Goal: Check status: Check status

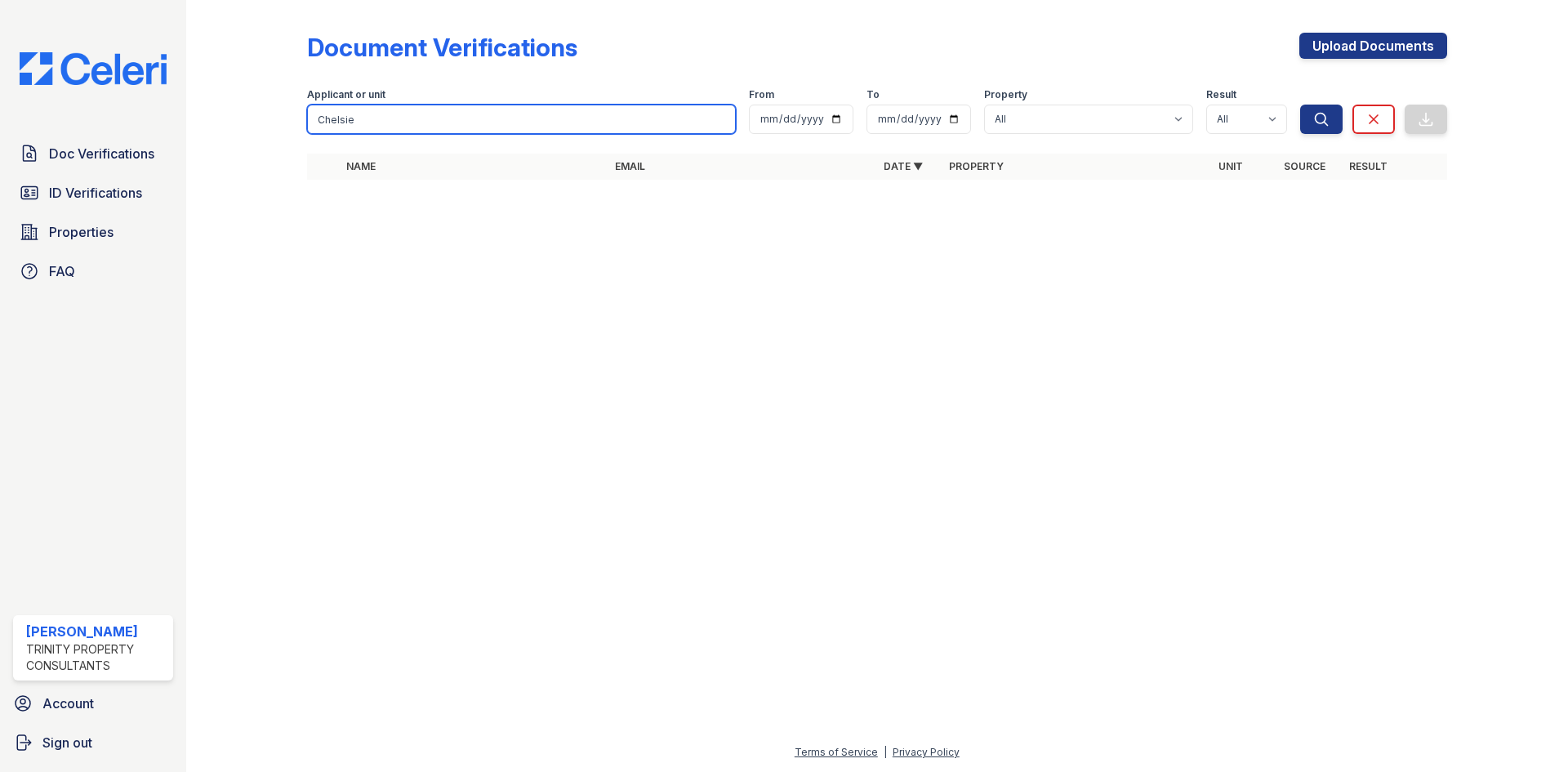
click at [423, 123] on input "Chelsie" at bounding box center [522, 119] width 428 height 30
type input "[PERSON_NAME]"
click at [1300, 105] on button "Search" at bounding box center [1321, 119] width 43 height 30
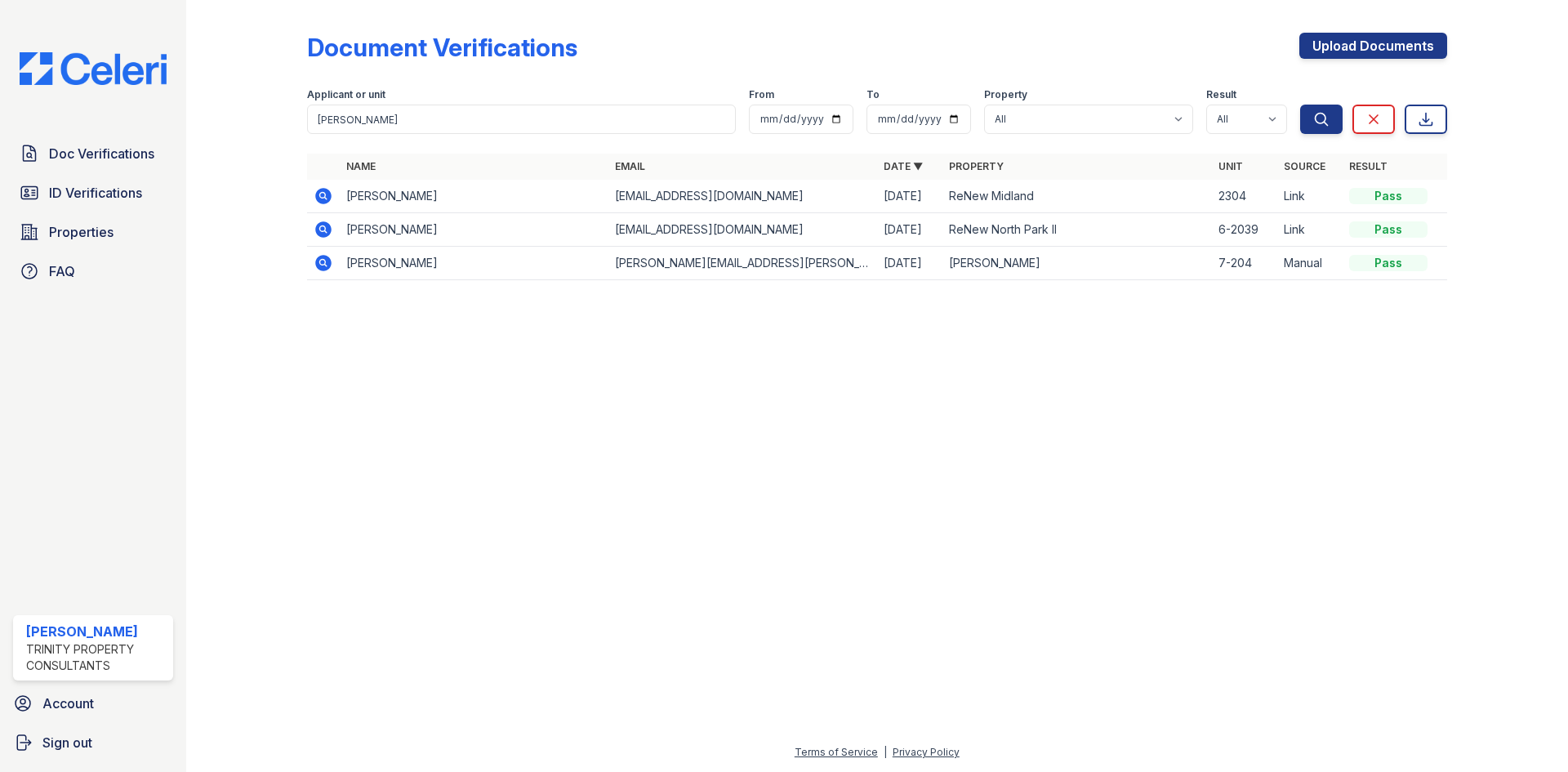
click at [323, 196] on icon at bounding box center [322, 194] width 4 height 4
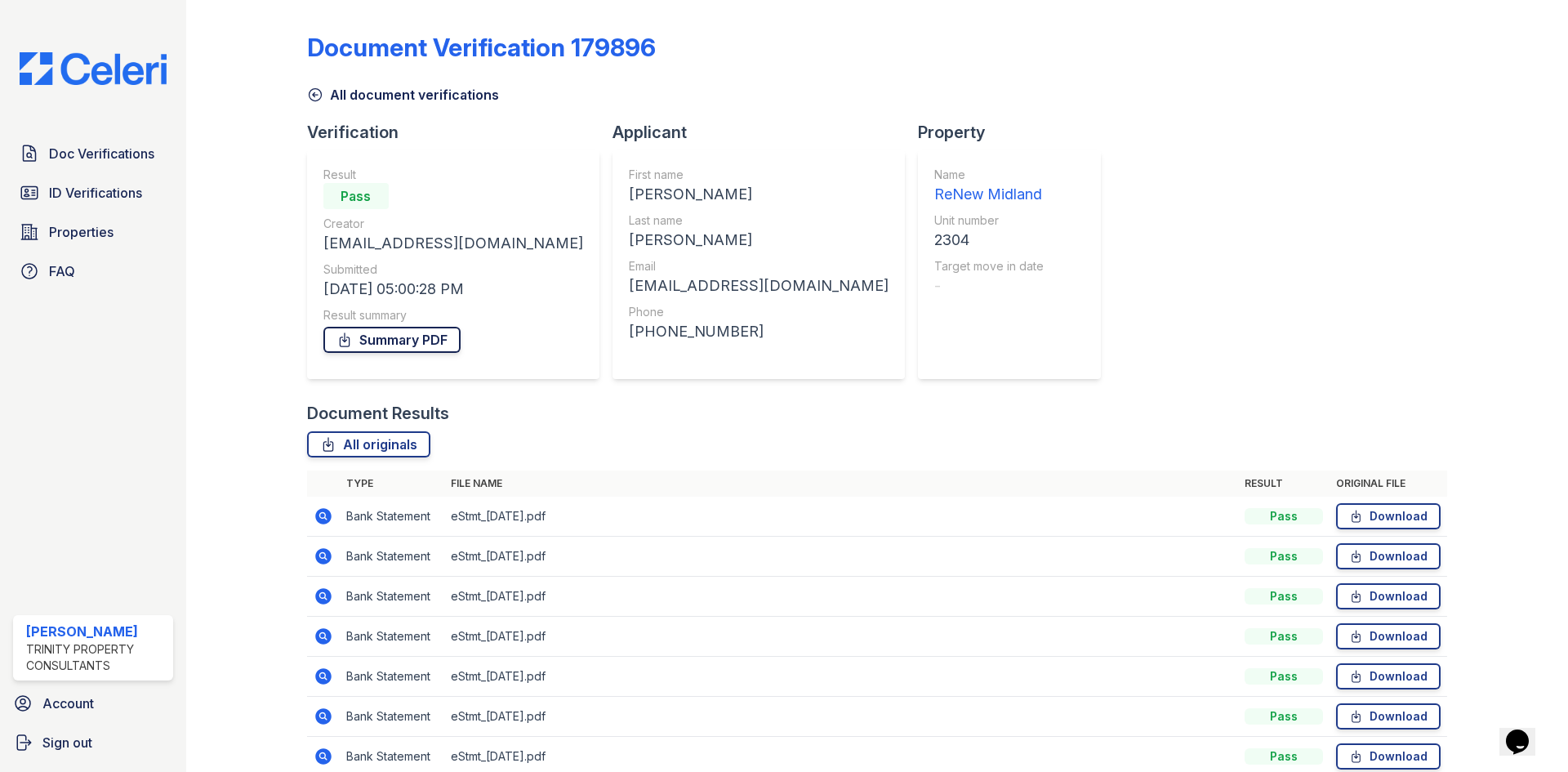
click at [408, 336] on link "Summary PDF" at bounding box center [392, 339] width 137 height 26
click at [119, 178] on link "ID Verifications" at bounding box center [93, 192] width 160 height 32
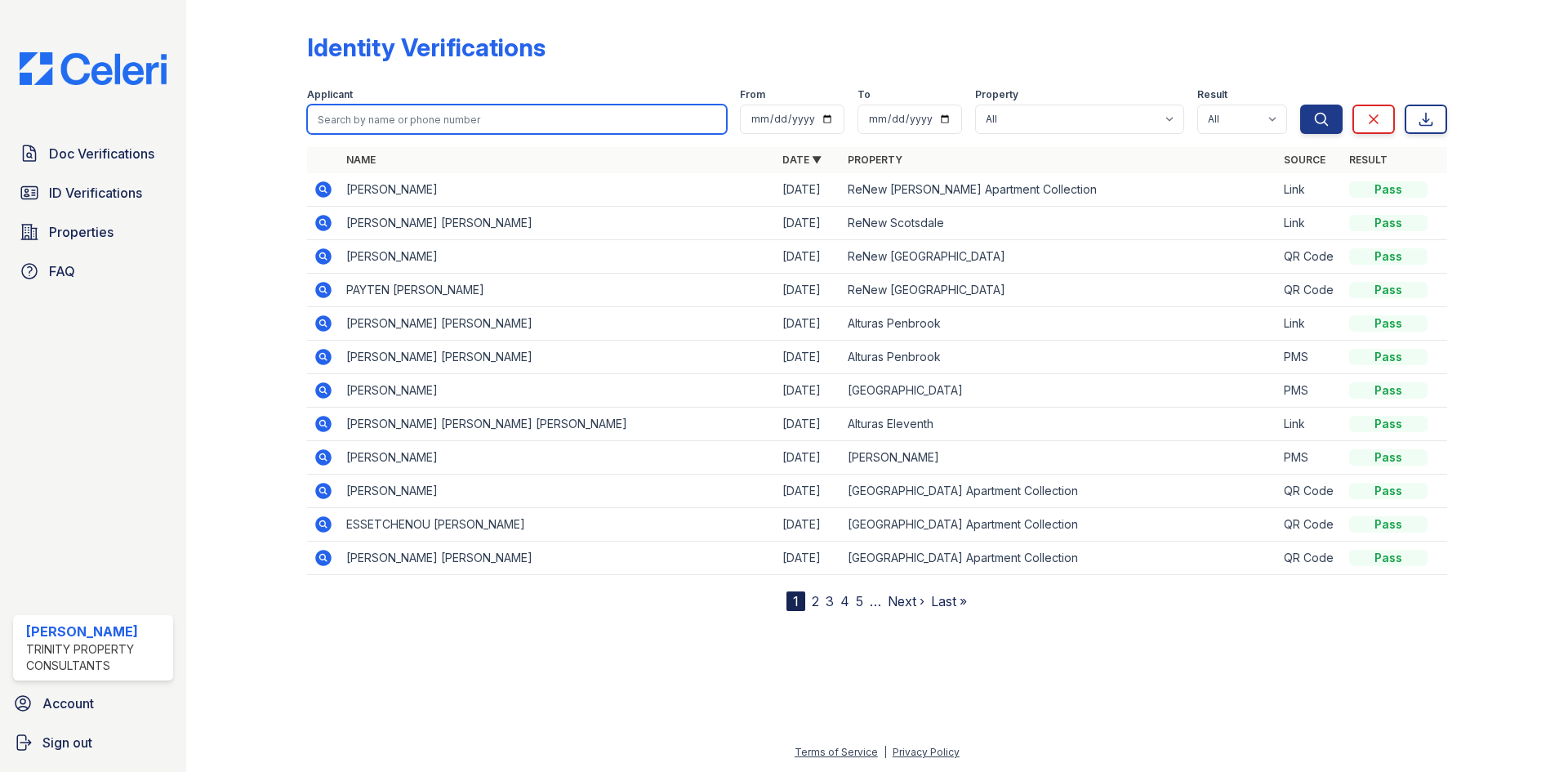
drag, startPoint x: 530, startPoint y: 113, endPoint x: 547, endPoint y: 116, distance: 17.3
click at [530, 113] on input "search" at bounding box center [517, 119] width 420 height 30
type input "[PERSON_NAME]"
click at [1300, 105] on button "Search" at bounding box center [1321, 119] width 43 height 30
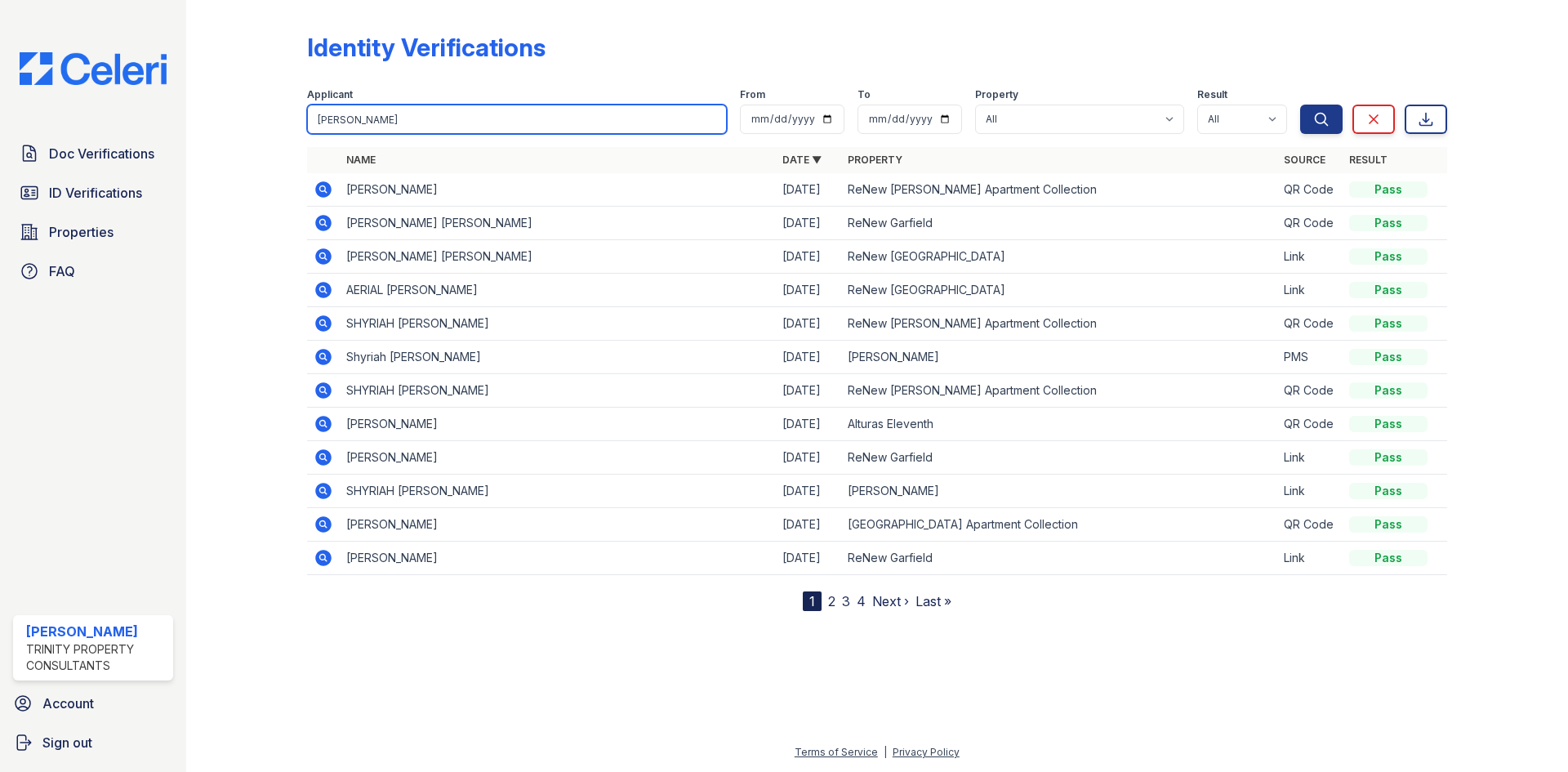
click at [551, 116] on input "[PERSON_NAME]" at bounding box center [517, 119] width 420 height 30
type input "[PERSON_NAME]"
click at [1300, 105] on button "Search" at bounding box center [1321, 119] width 43 height 30
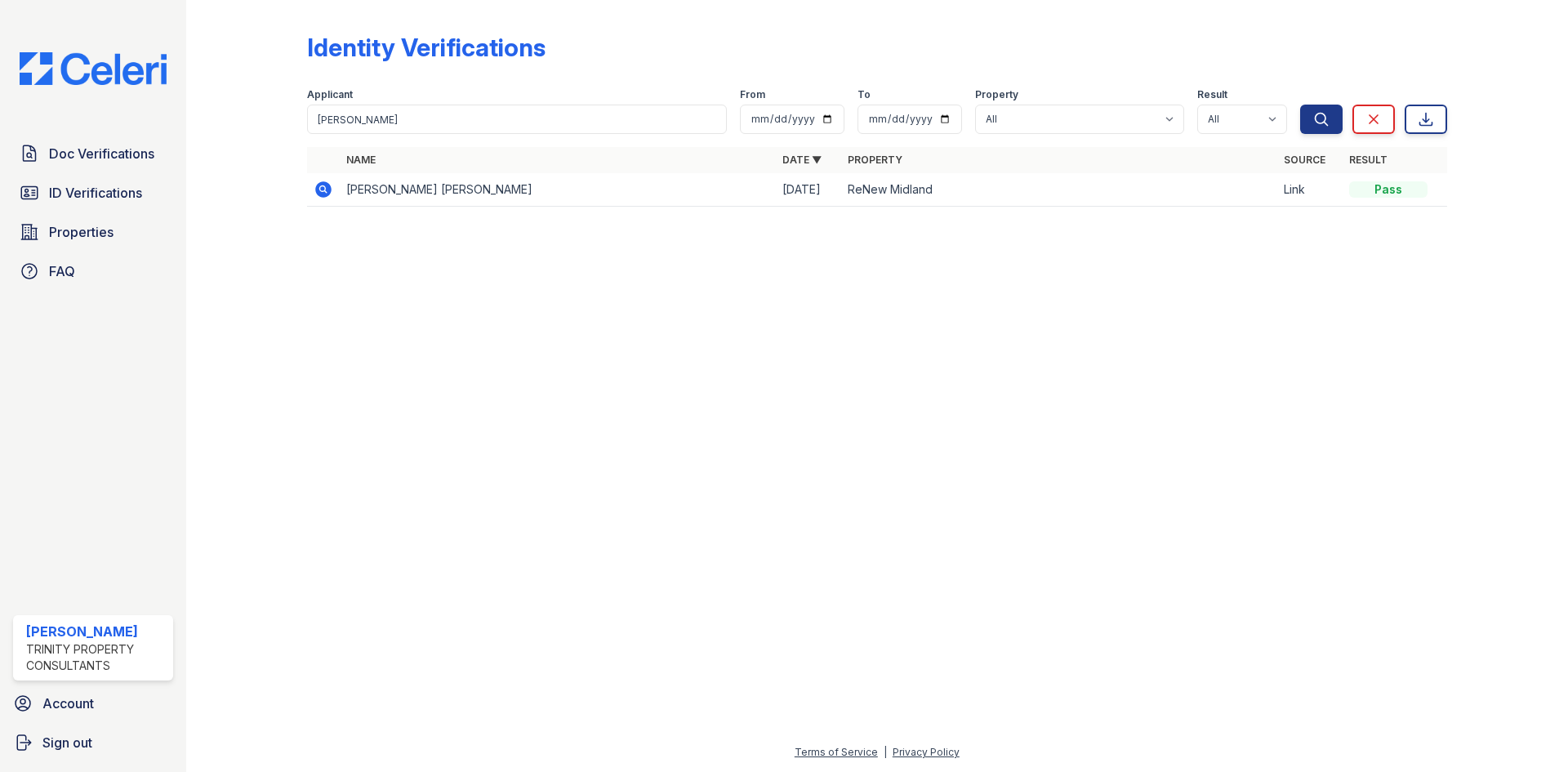
click at [326, 188] on icon at bounding box center [323, 188] width 16 height 16
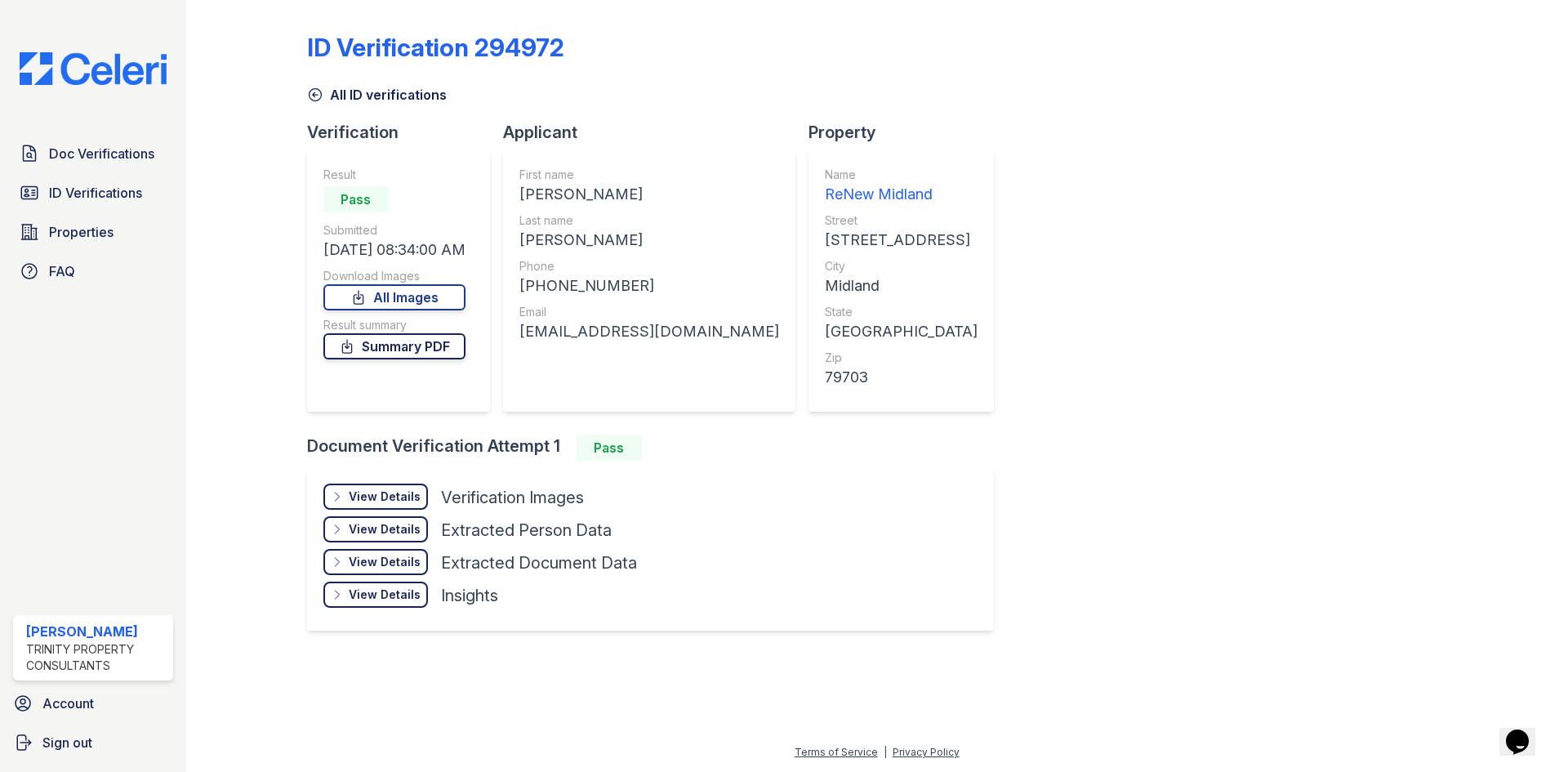
click at [400, 347] on link "Summary PDF" at bounding box center [394, 346] width 142 height 26
click at [397, 484] on div "View Details Details" at bounding box center [376, 496] width 105 height 26
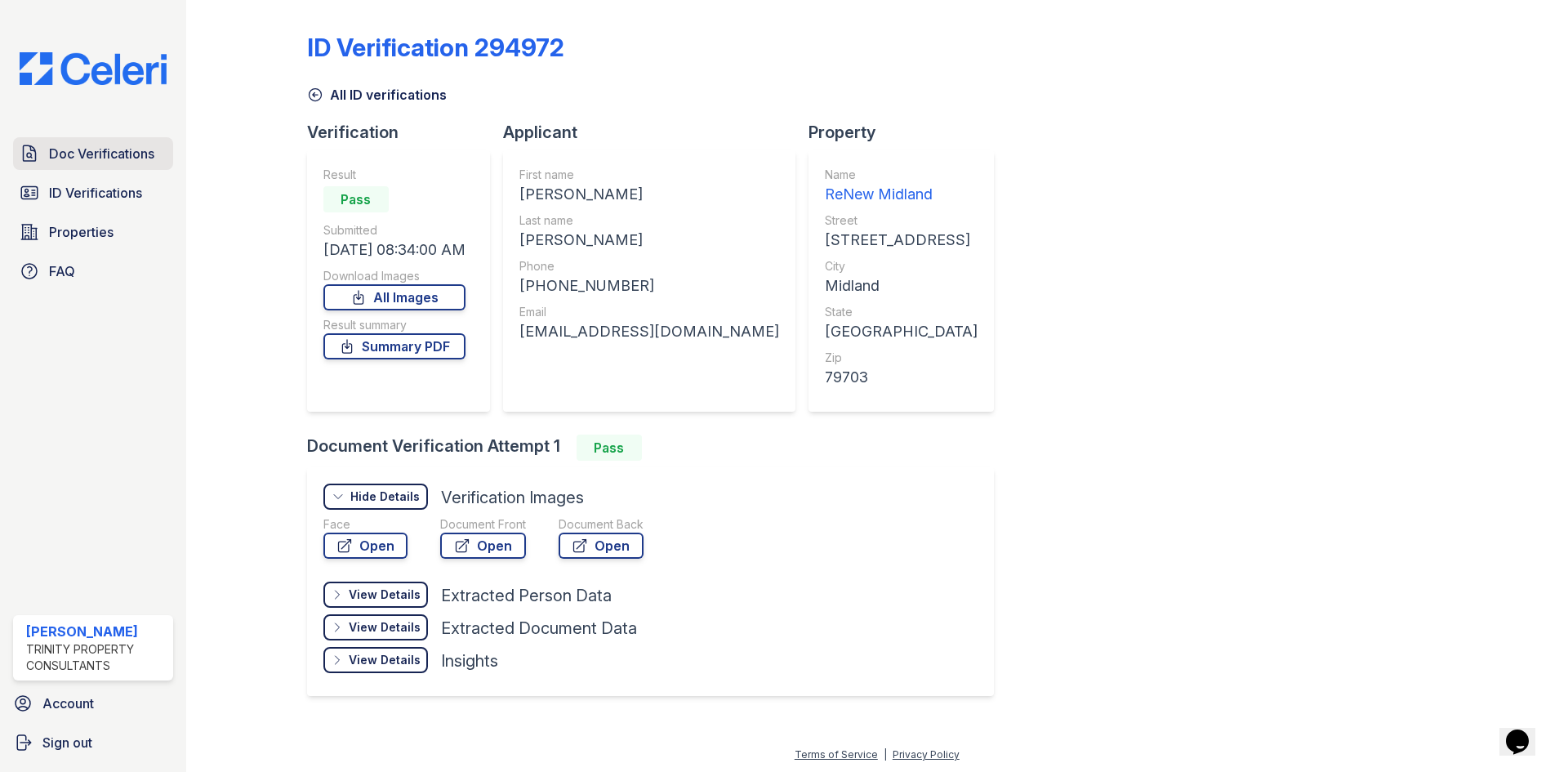
click at [65, 148] on span "Doc Verifications" at bounding box center [101, 153] width 106 height 20
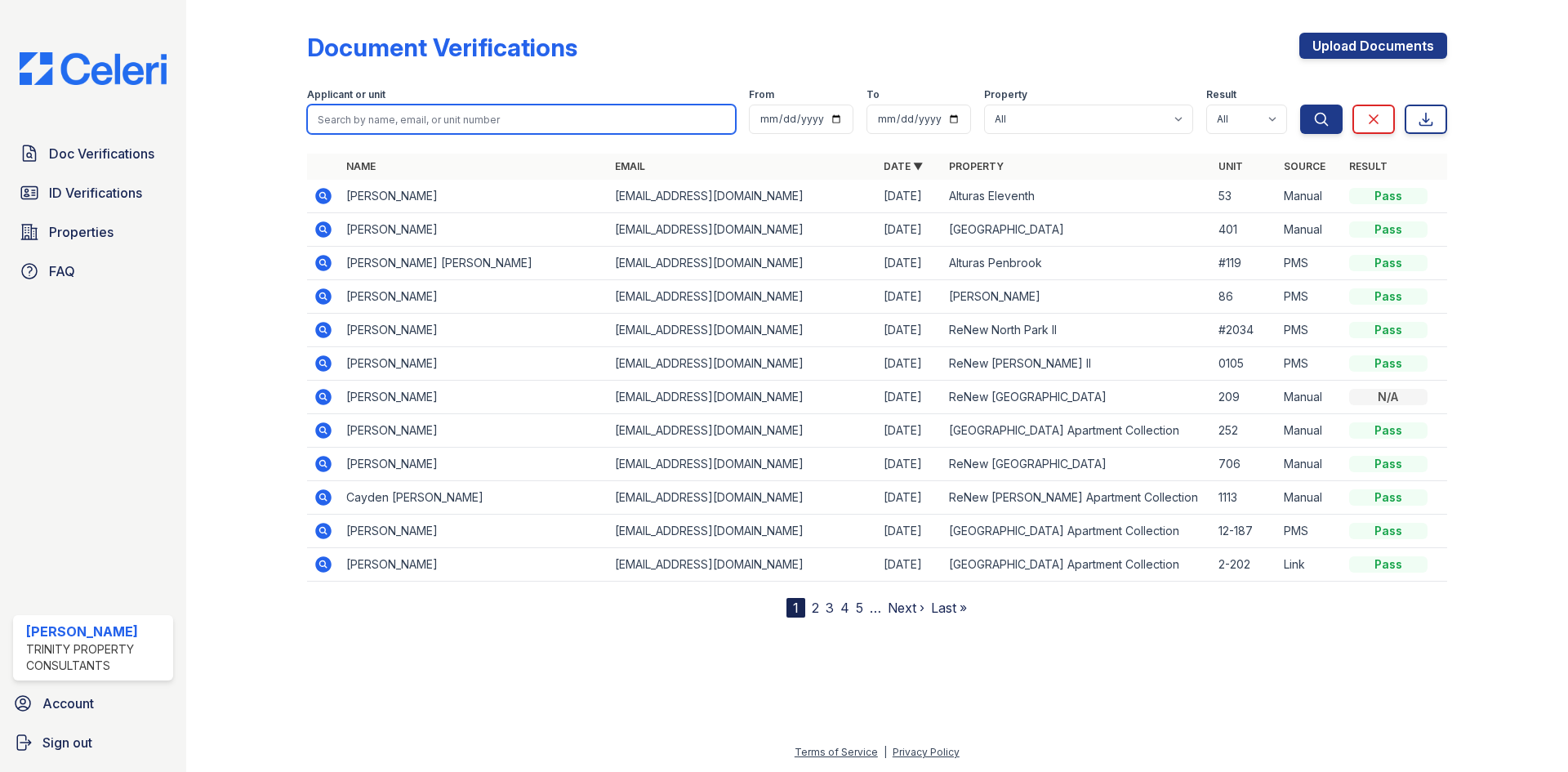
click at [528, 109] on input "search" at bounding box center [522, 119] width 428 height 30
type input "[PERSON_NAME]"
click at [1300, 105] on button "Search" at bounding box center [1321, 119] width 43 height 30
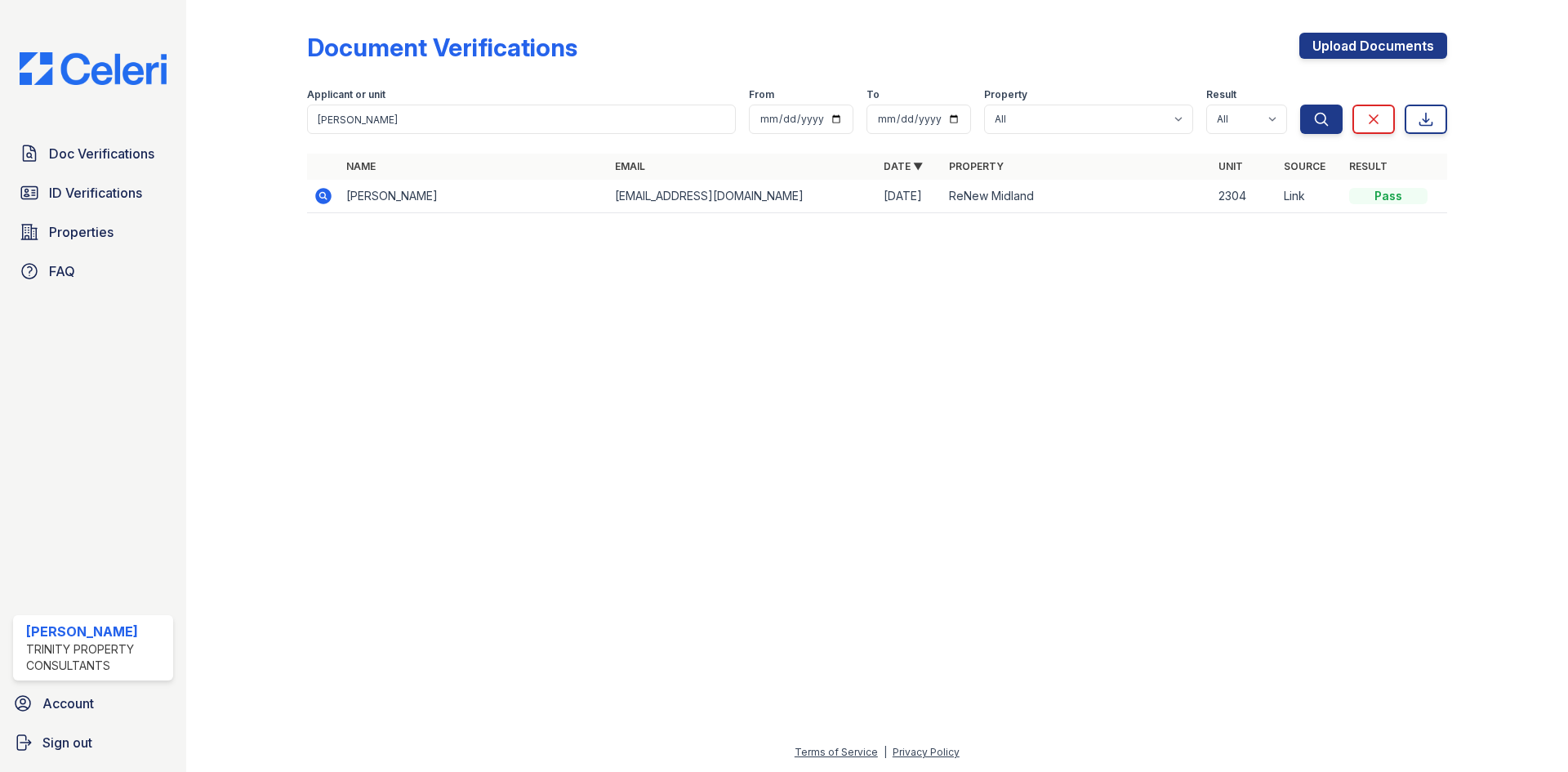
click at [317, 198] on icon at bounding box center [323, 195] width 16 height 16
